Goal: Task Accomplishment & Management: Use online tool/utility

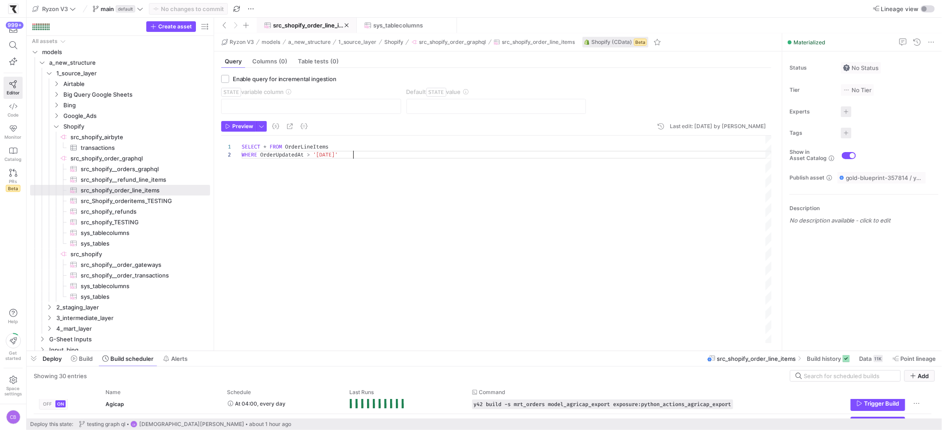
scroll to position [8, 111]
click at [393, 257] on div "SELECT * FROM OrderLineItems WHERE OrderUpdatedAt > '[DATE]'" at bounding box center [507, 239] width 530 height 207
click at [383, 27] on span "sys_tablecolumns" at bounding box center [398, 25] width 50 height 7
type textarea "SELECT * FROM sys_tablecolumns"
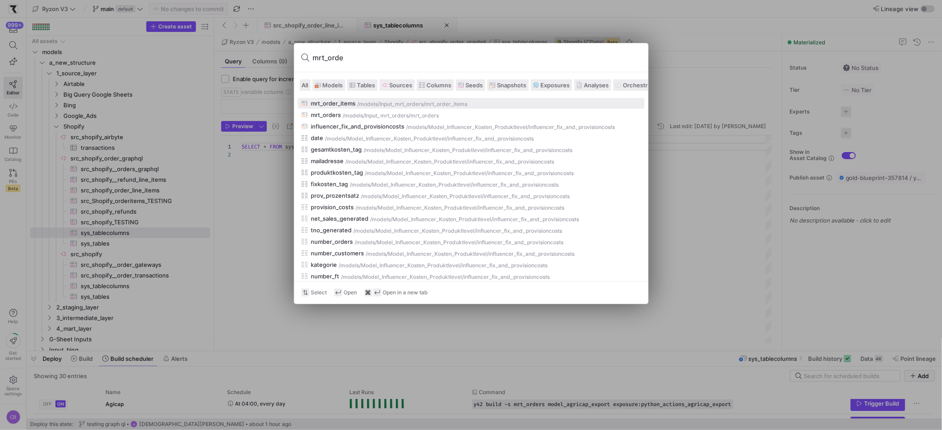
type input "mrt_order"
click at [332, 116] on div "mrt_orders" at bounding box center [326, 114] width 30 height 7
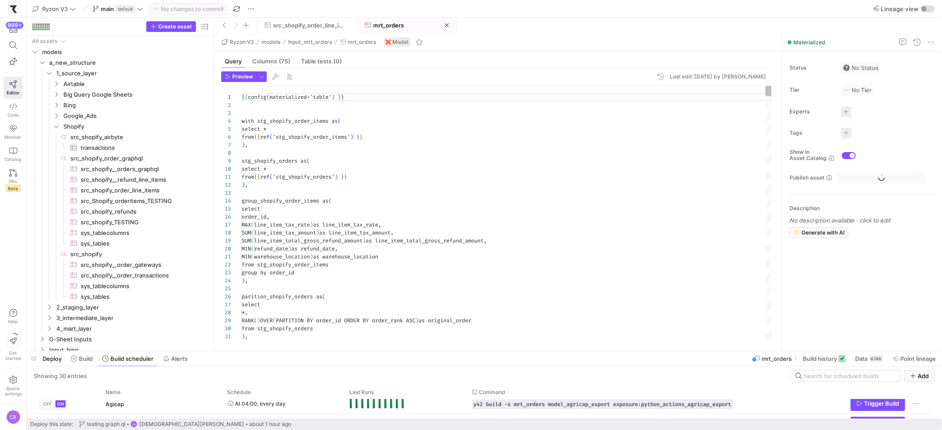
scroll to position [80, 0]
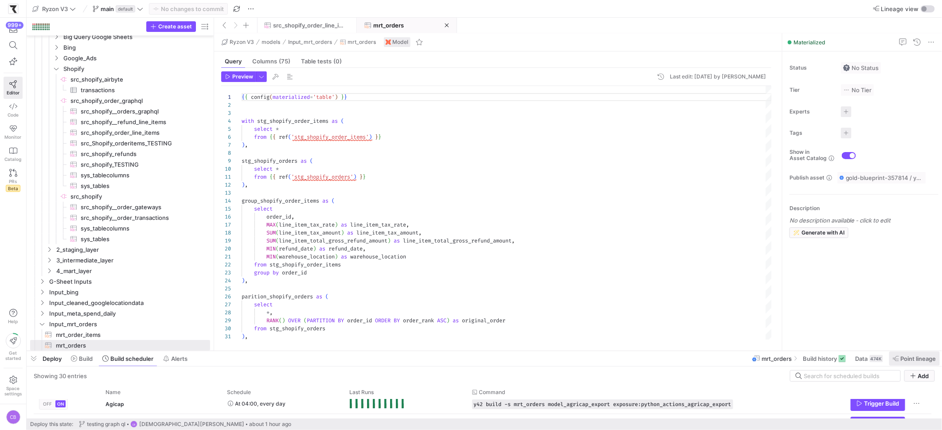
click at [904, 364] on span at bounding box center [914, 359] width 51 height 14
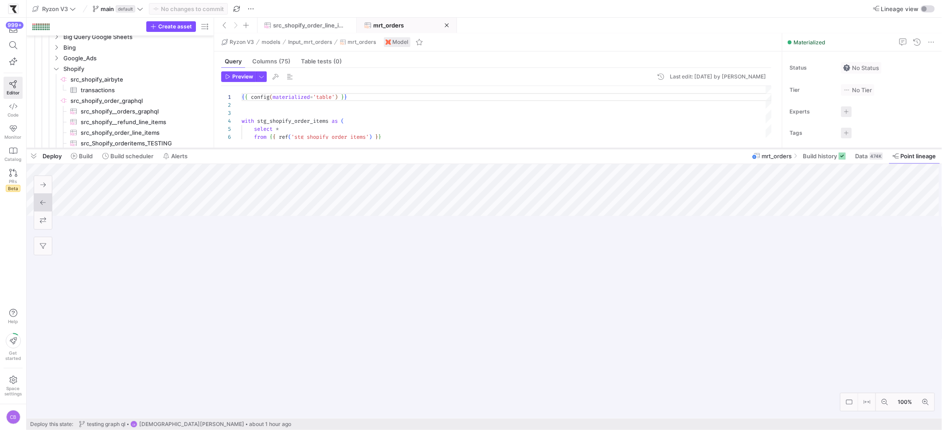
drag, startPoint x: 621, startPoint y: 350, endPoint x: 635, endPoint y: 71, distance: 279.2
click at [636, 147] on div at bounding box center [485, 149] width 916 height 4
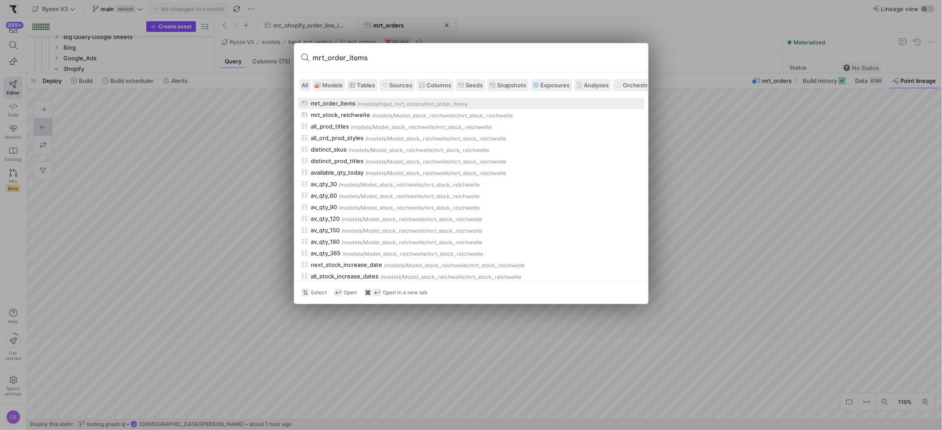
type input "mrt_order_items"
click at [342, 105] on div "mrt_order_items" at bounding box center [333, 103] width 45 height 7
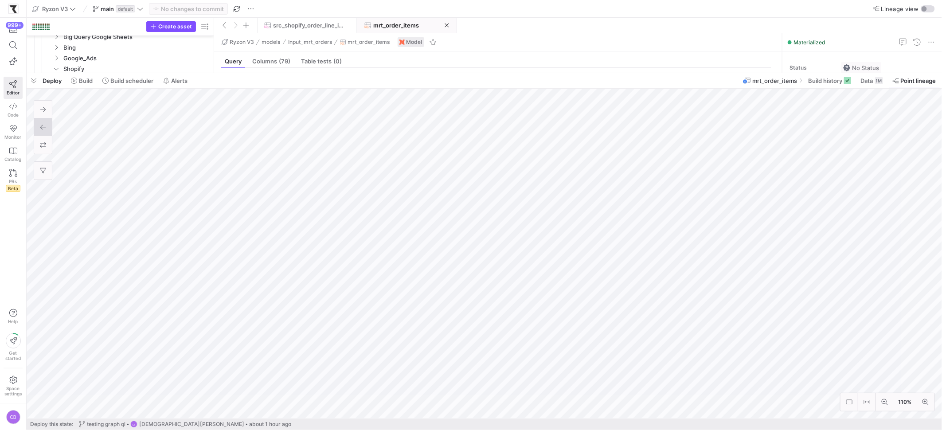
scroll to position [325, 0]
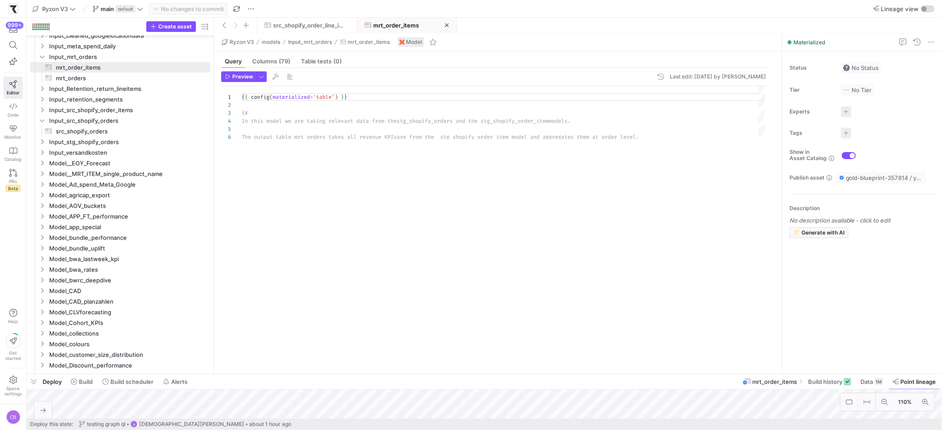
drag, startPoint x: 403, startPoint y: 74, endPoint x: 522, endPoint y: 352, distance: 302.9
click at [553, 375] on div at bounding box center [485, 374] width 916 height 4
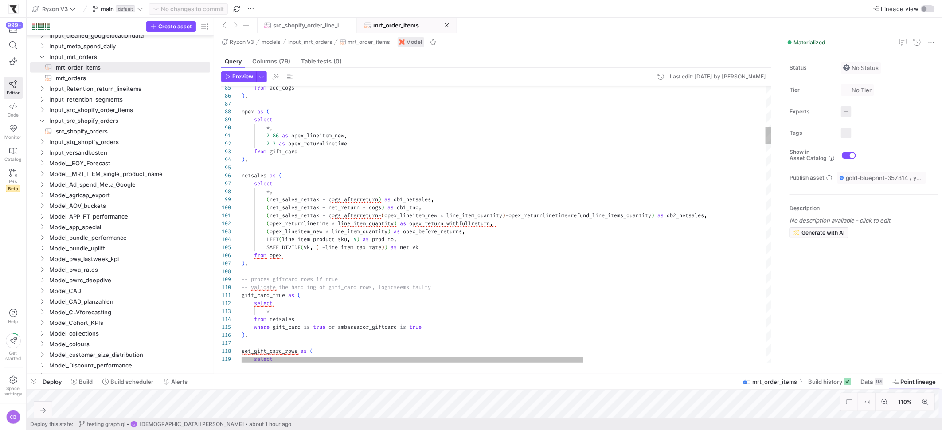
type textarea "2.86 as opex_lineitem_new, 2.3 as opex_returnlinetime from gift_card ), netsale…"
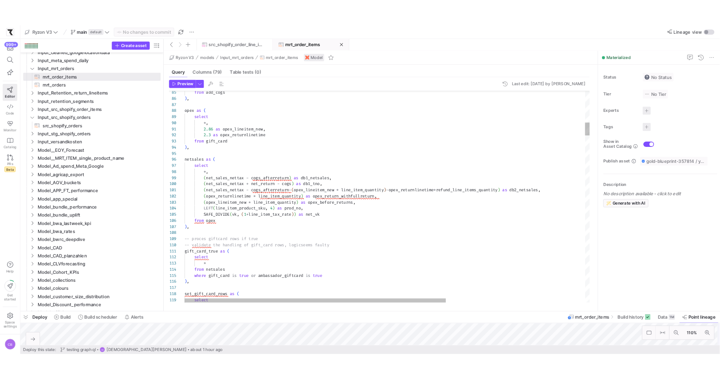
scroll to position [64, 197]
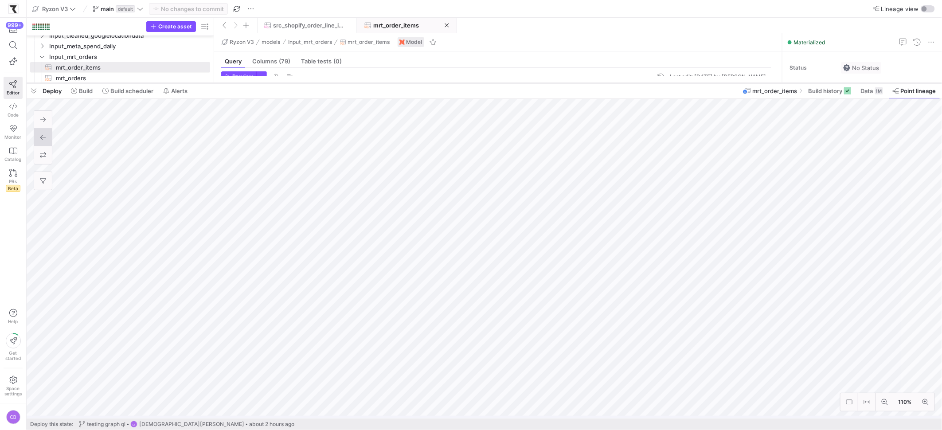
drag, startPoint x: 609, startPoint y: 374, endPoint x: 578, endPoint y: 83, distance: 292.5
click at [578, 83] on div at bounding box center [485, 84] width 916 height 4
